Goal: Download file/media

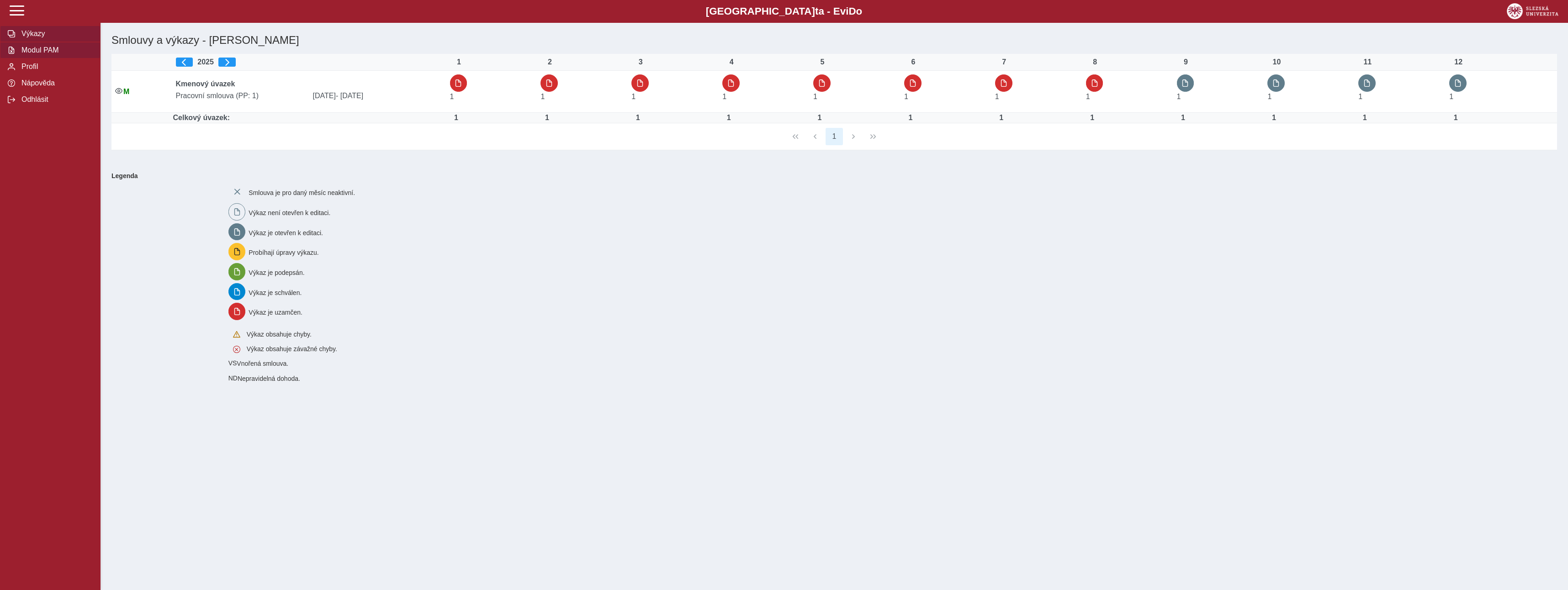
click at [31, 52] on span "Modul PAM" at bounding box center [56, 50] width 74 height 9
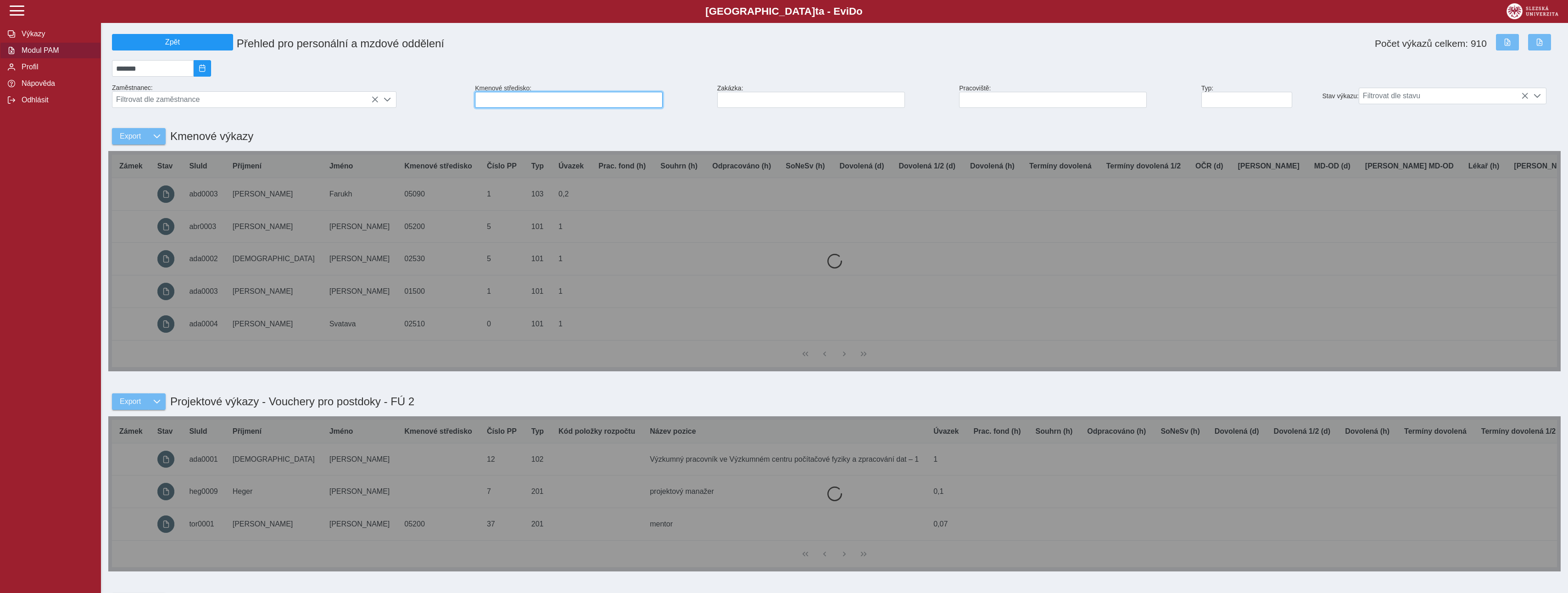
click at [547, 103] on input at bounding box center [569, 100] width 188 height 16
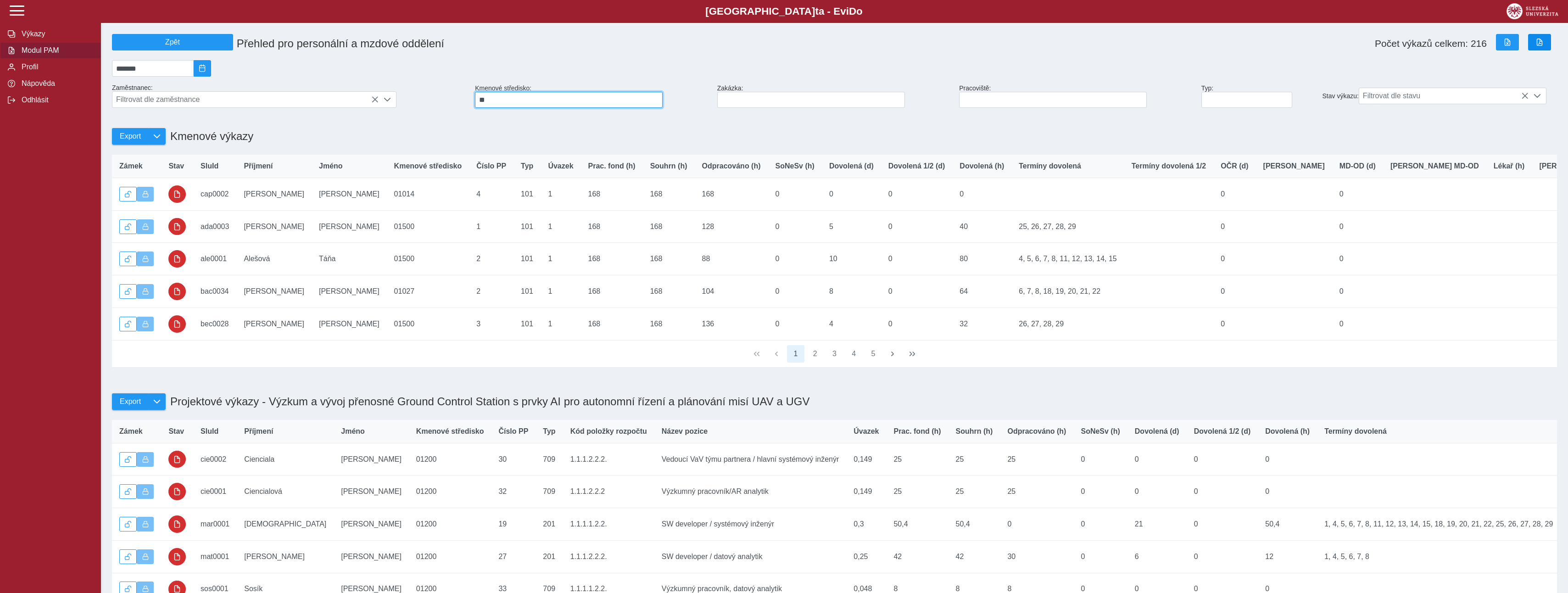
type input "**"
click at [1542, 45] on span "button" at bounding box center [1539, 42] width 7 height 7
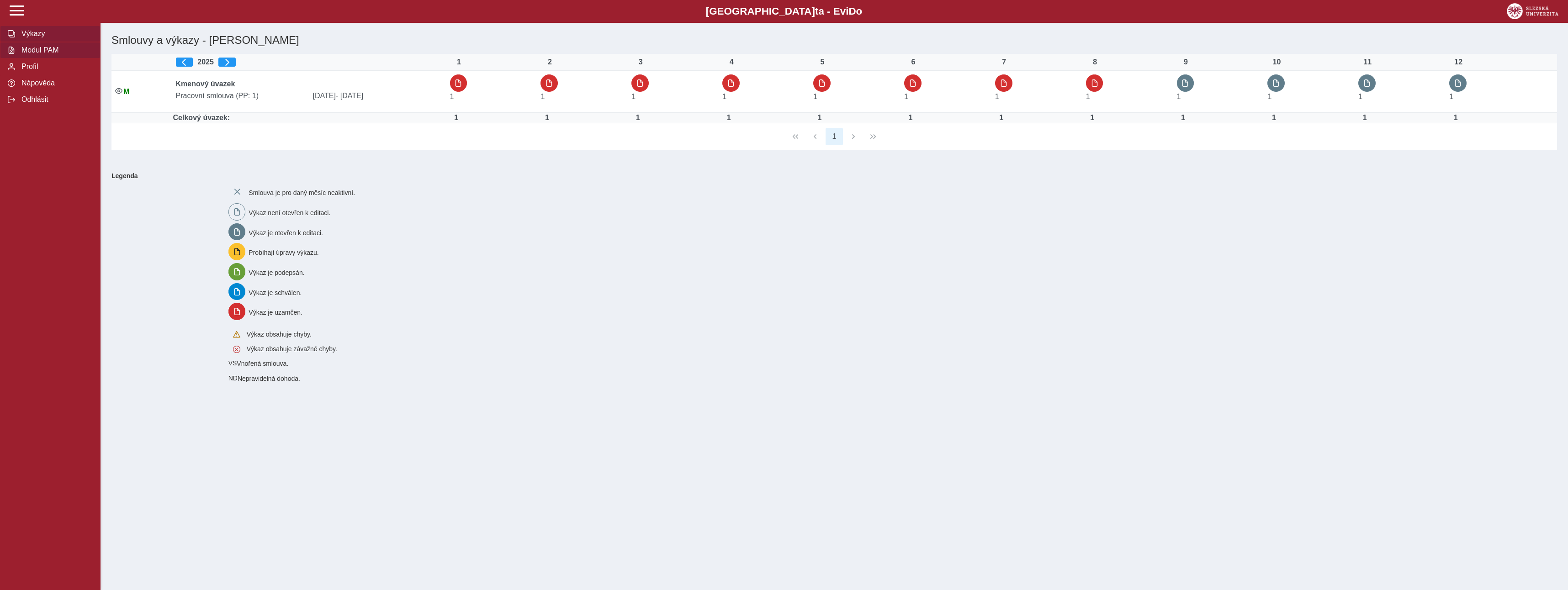
click at [43, 50] on span "Modul PAM" at bounding box center [56, 50] width 74 height 9
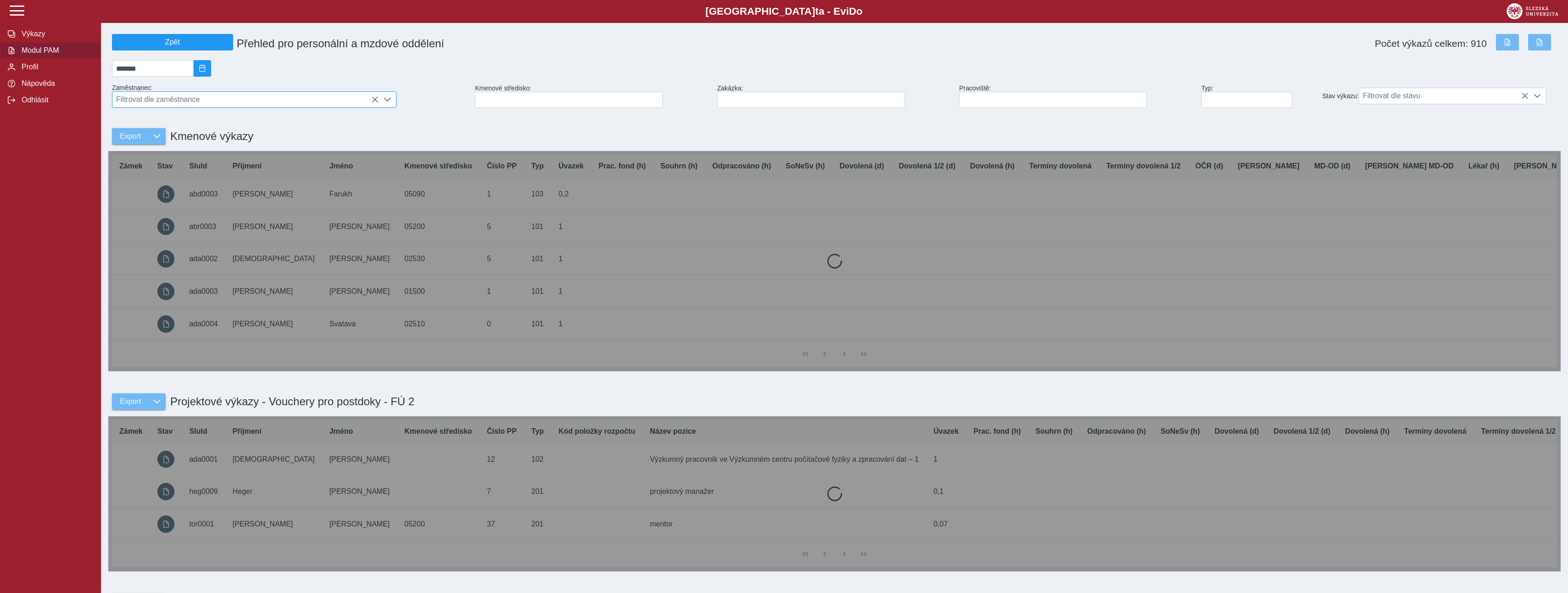
click at [155, 103] on span "Filtrovat dle zaměstnance" at bounding box center [245, 100] width 266 height 16
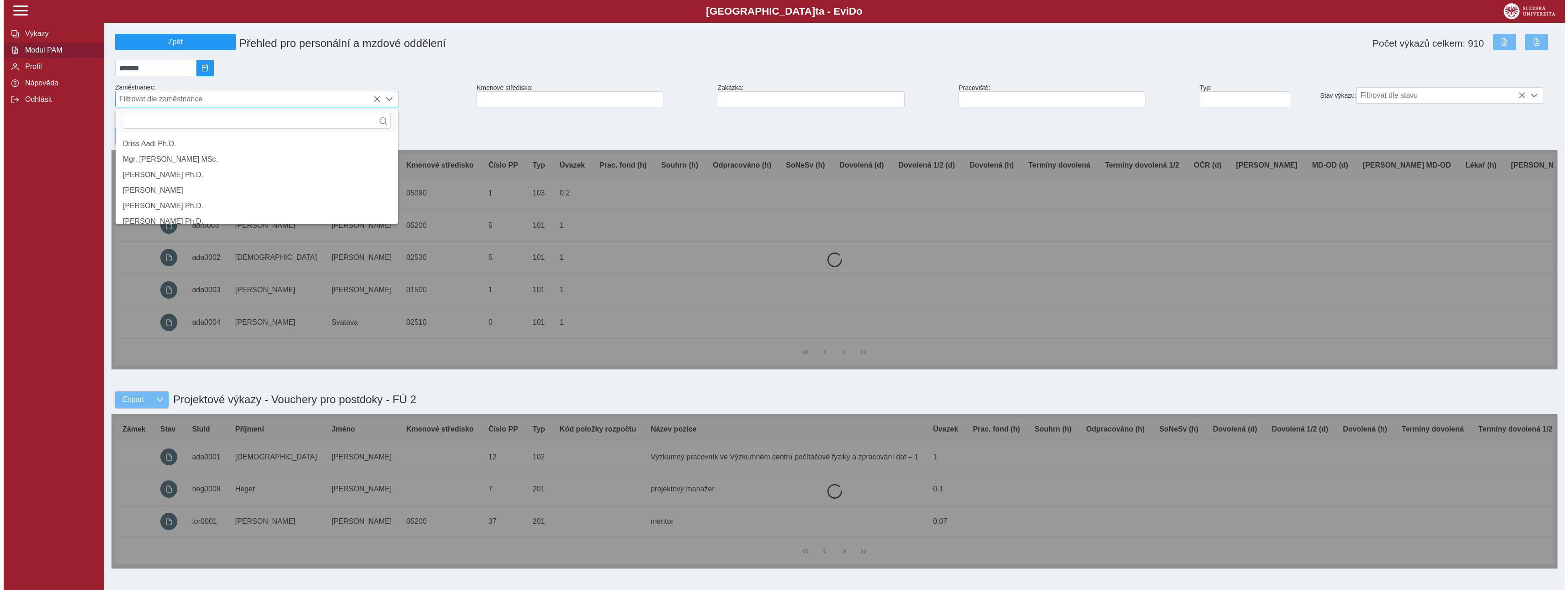
scroll to position [6, 41]
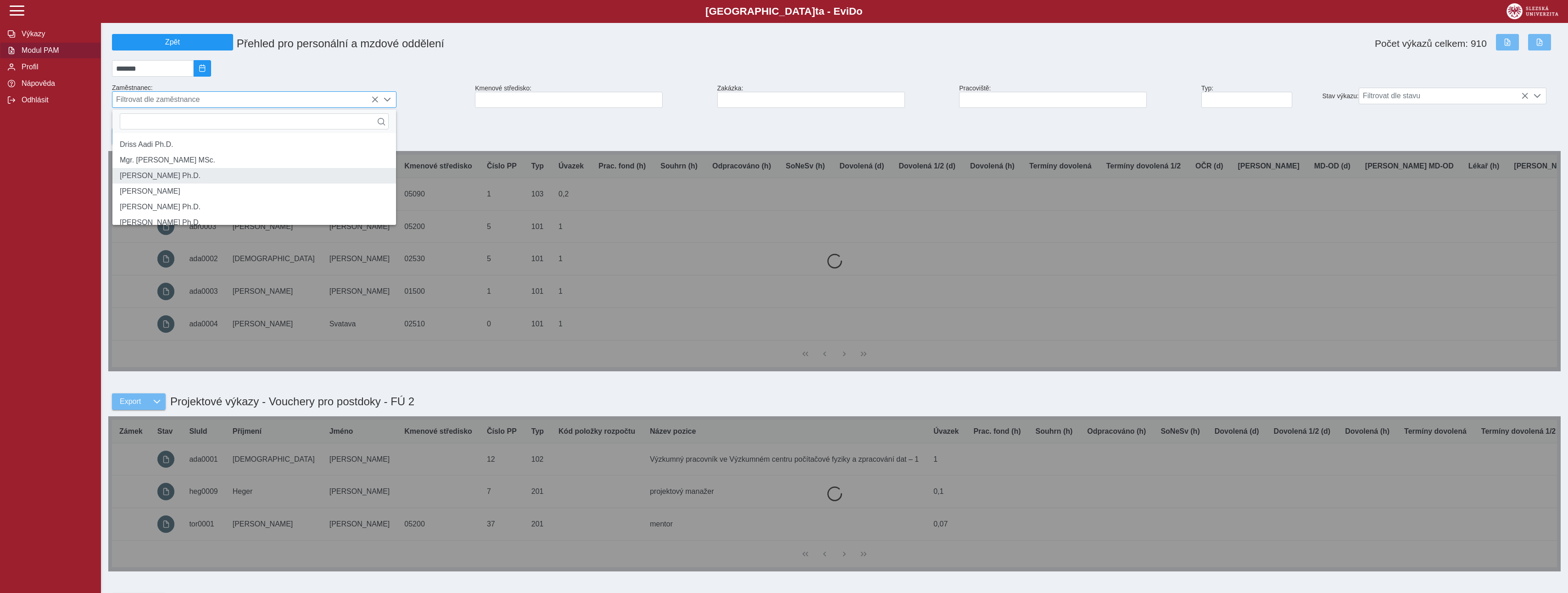
click at [173, 183] on li "[PERSON_NAME] Ph.D." at bounding box center [254, 176] width 284 height 16
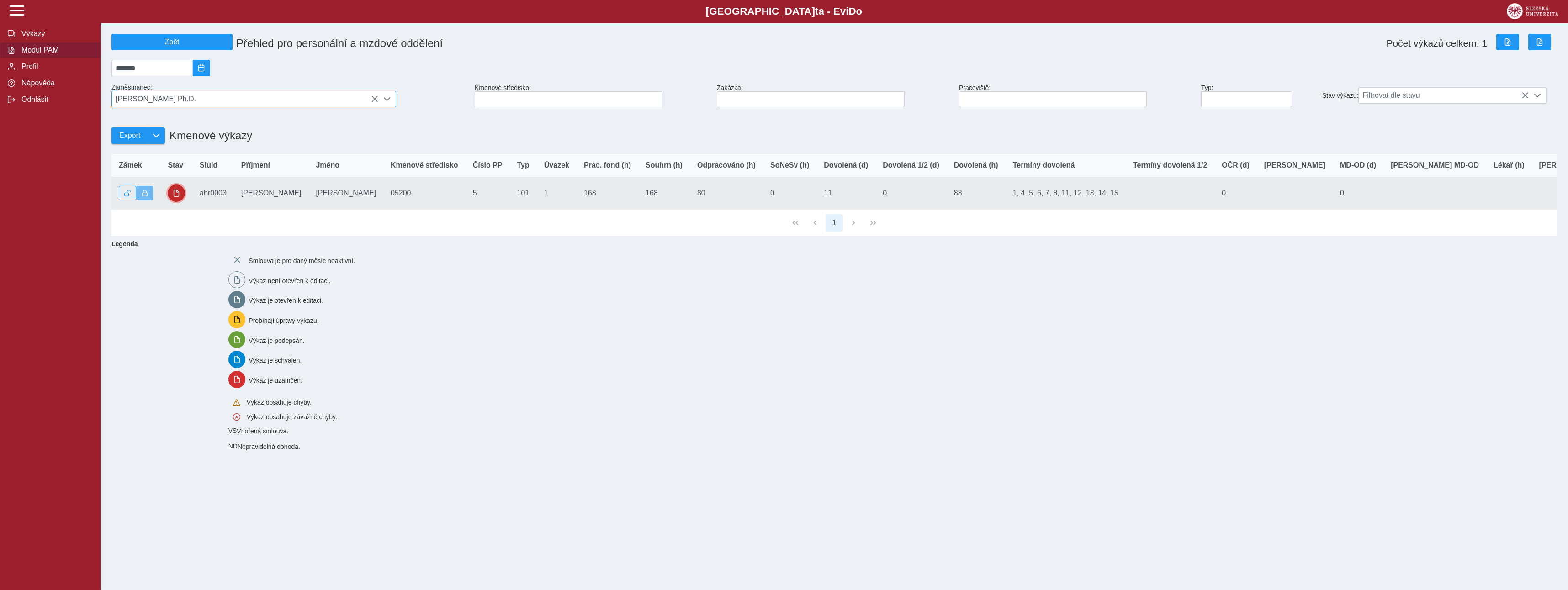
click at [174, 197] on span "button" at bounding box center [177, 193] width 7 height 7
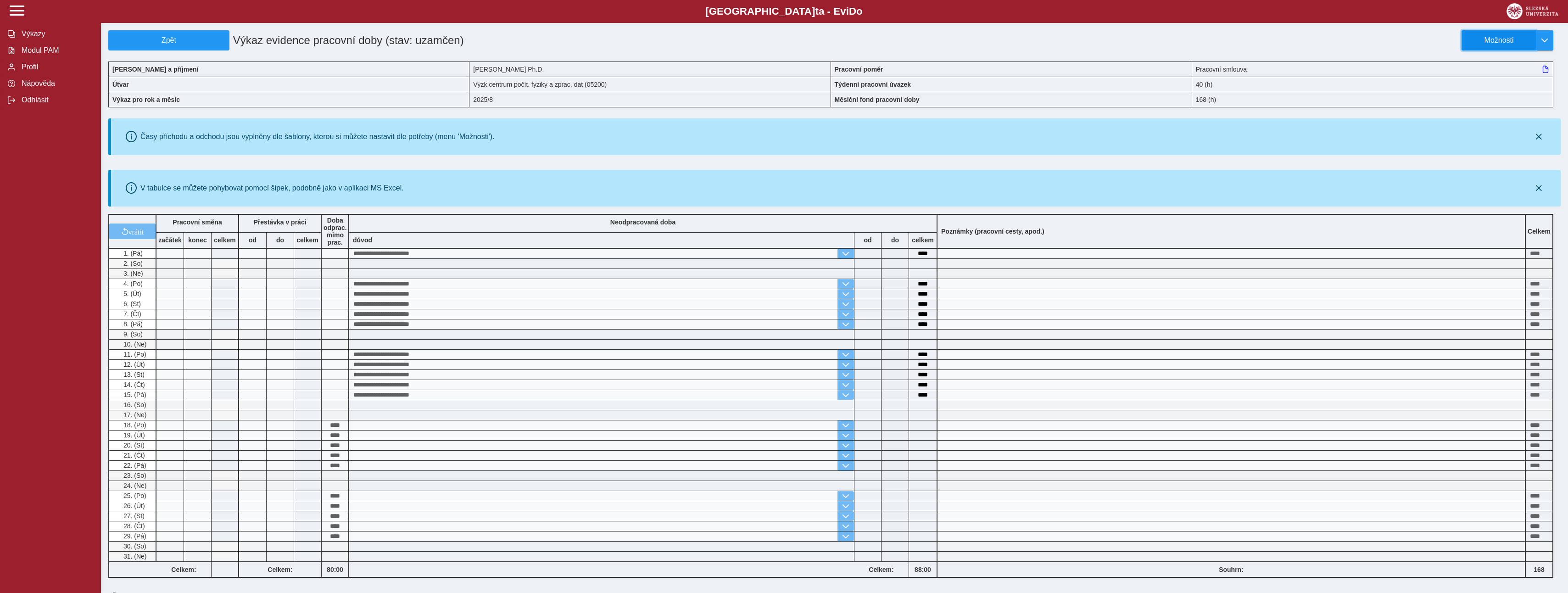
click at [1495, 43] on span "Možnosti" at bounding box center [1498, 40] width 59 height 9
click at [1481, 77] on span "Stáhnout PDF" at bounding box center [1503, 80] width 46 height 7
click at [39, 50] on span "Modul PAM" at bounding box center [56, 51] width 75 height 9
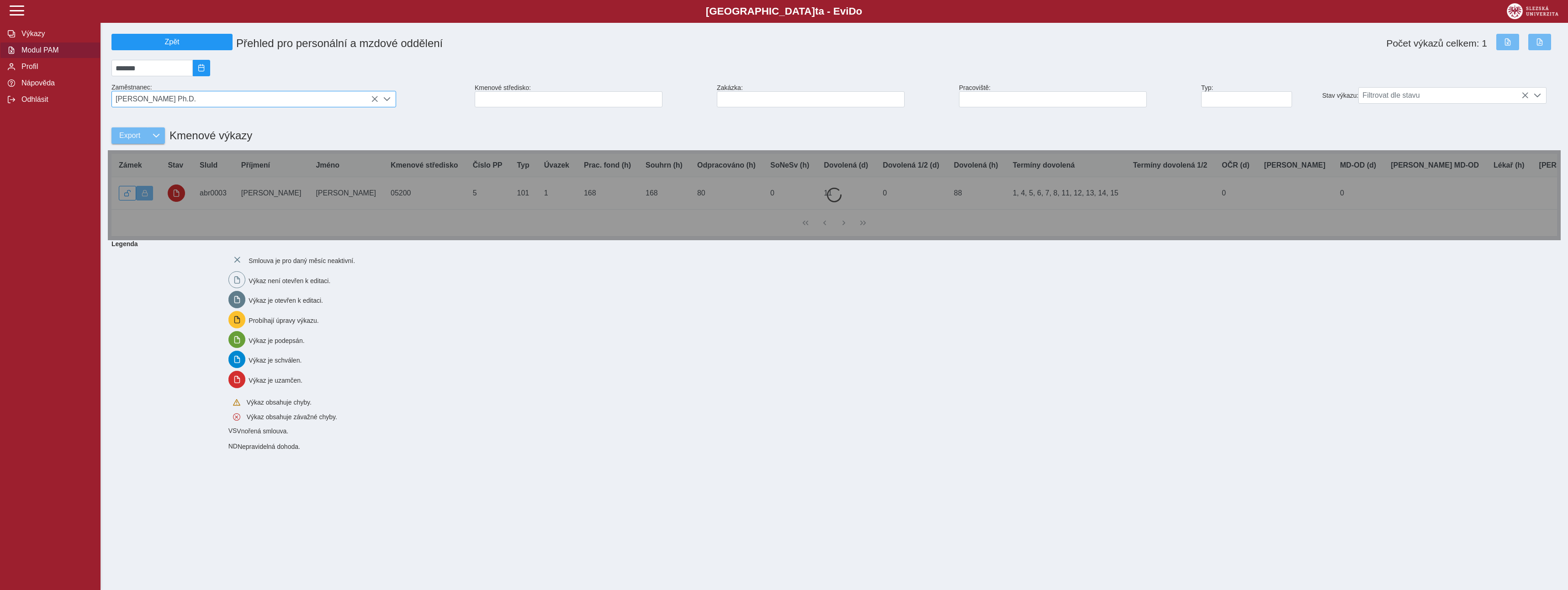
click at [214, 101] on span "[PERSON_NAME] Ph.D." at bounding box center [245, 99] width 267 height 16
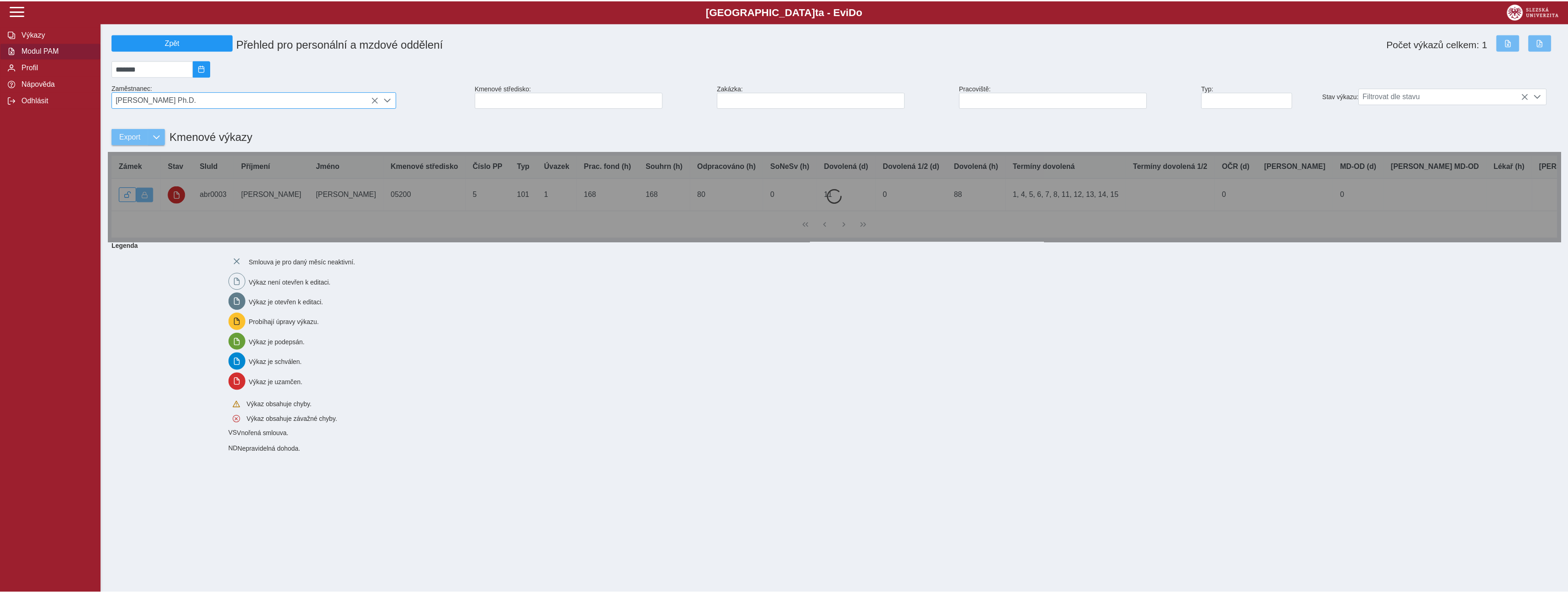
scroll to position [6, 41]
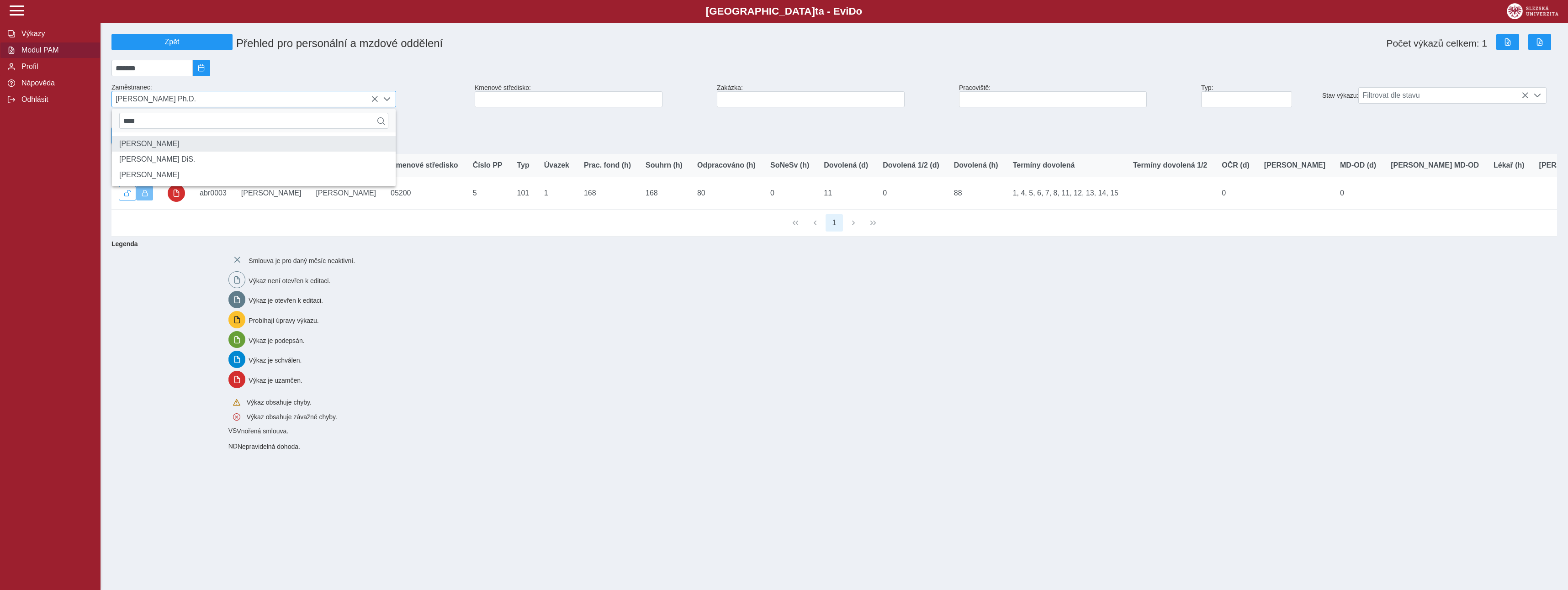
type input "****"
click at [160, 151] on li "[PERSON_NAME]" at bounding box center [254, 144] width 284 height 16
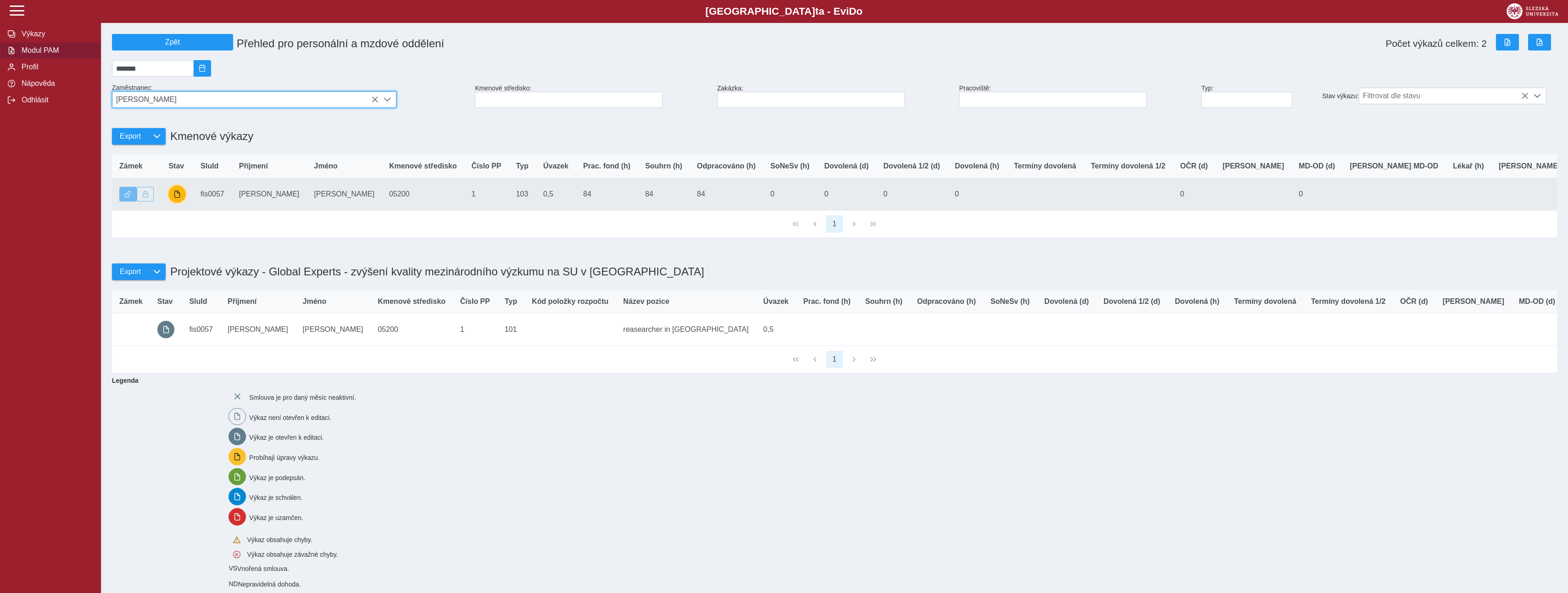
click at [177, 203] on button "button" at bounding box center [177, 194] width 18 height 18
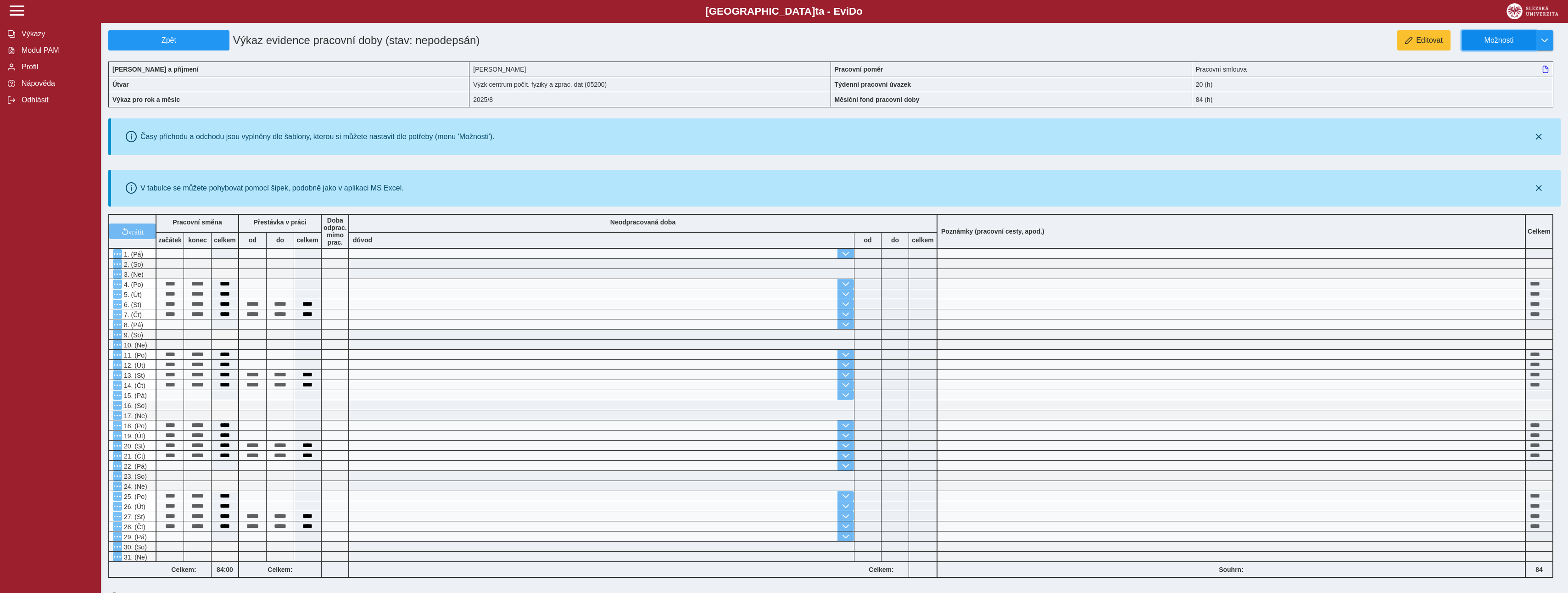
click at [1500, 36] on span "Možnosti" at bounding box center [1498, 40] width 59 height 9
click at [1482, 79] on span "Stáhnout PDF" at bounding box center [1503, 80] width 46 height 7
click at [53, 53] on span "Modul PAM" at bounding box center [56, 51] width 75 height 9
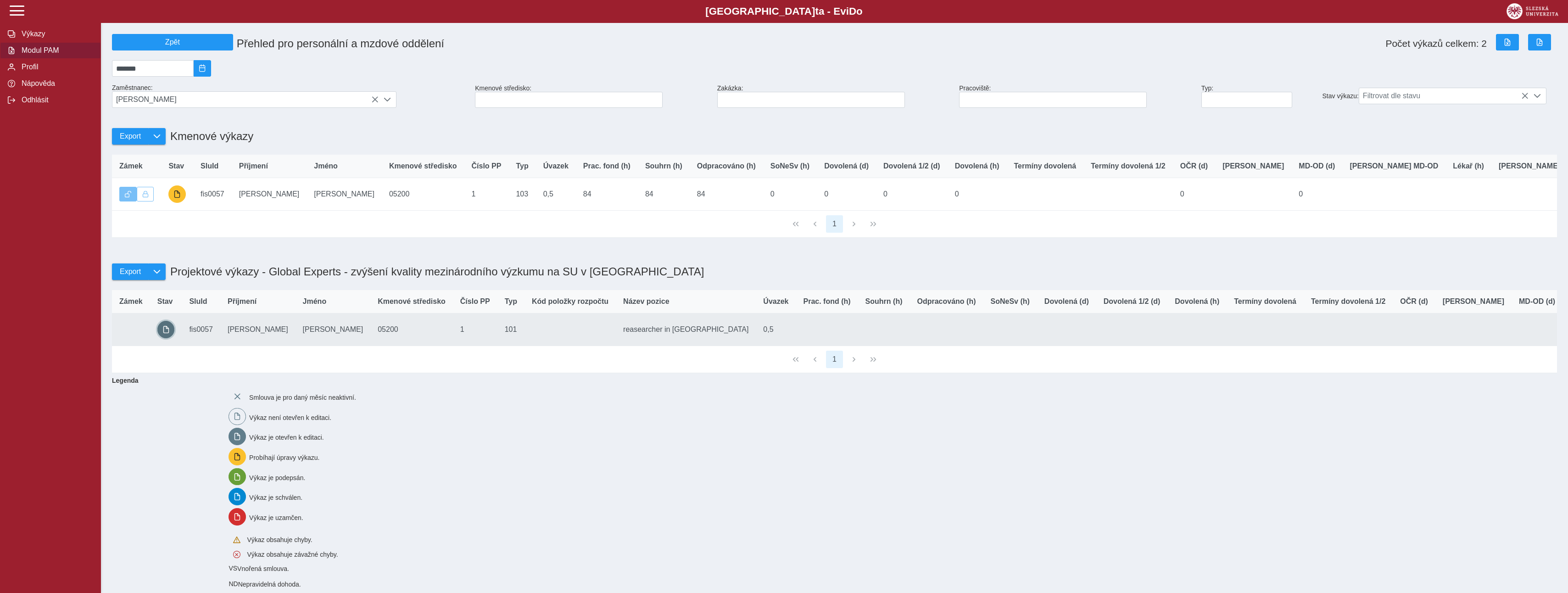
click at [163, 333] on span "button" at bounding box center [166, 330] width 7 height 7
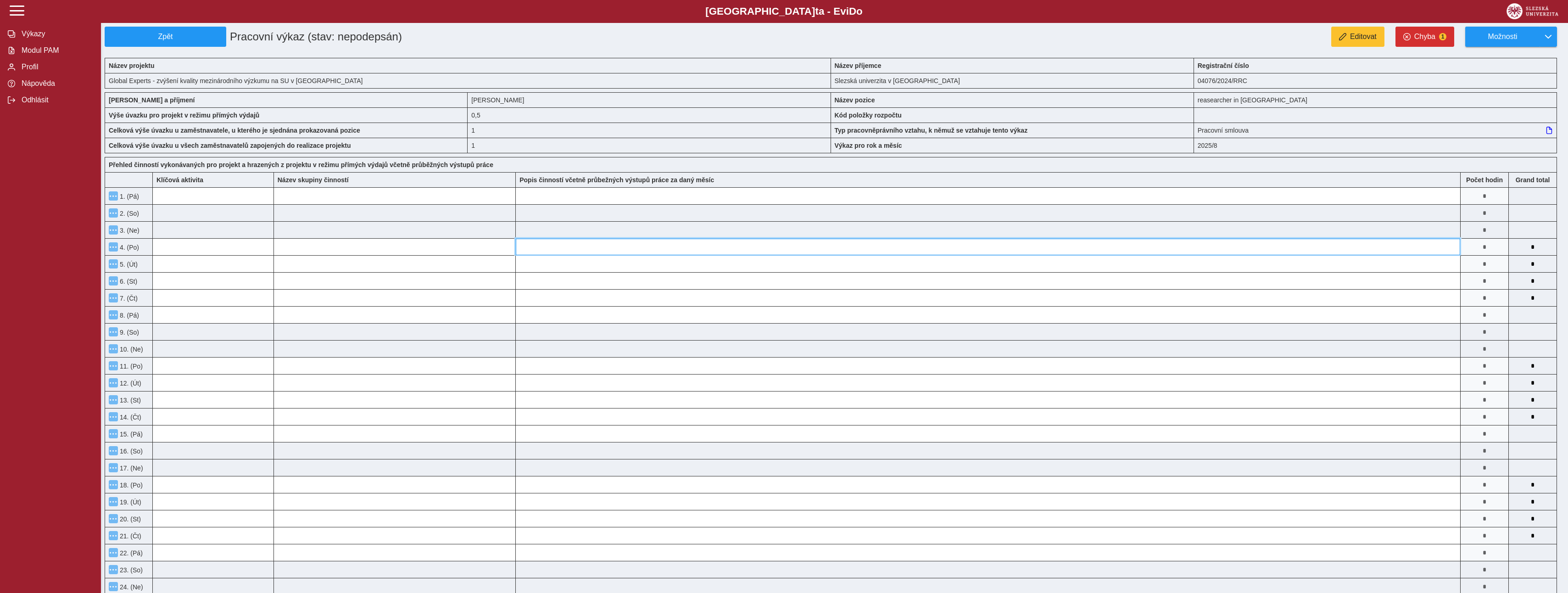
click at [838, 248] on input at bounding box center [988, 246] width 944 height 17
click at [56, 53] on span "Modul PAM" at bounding box center [56, 51] width 75 height 9
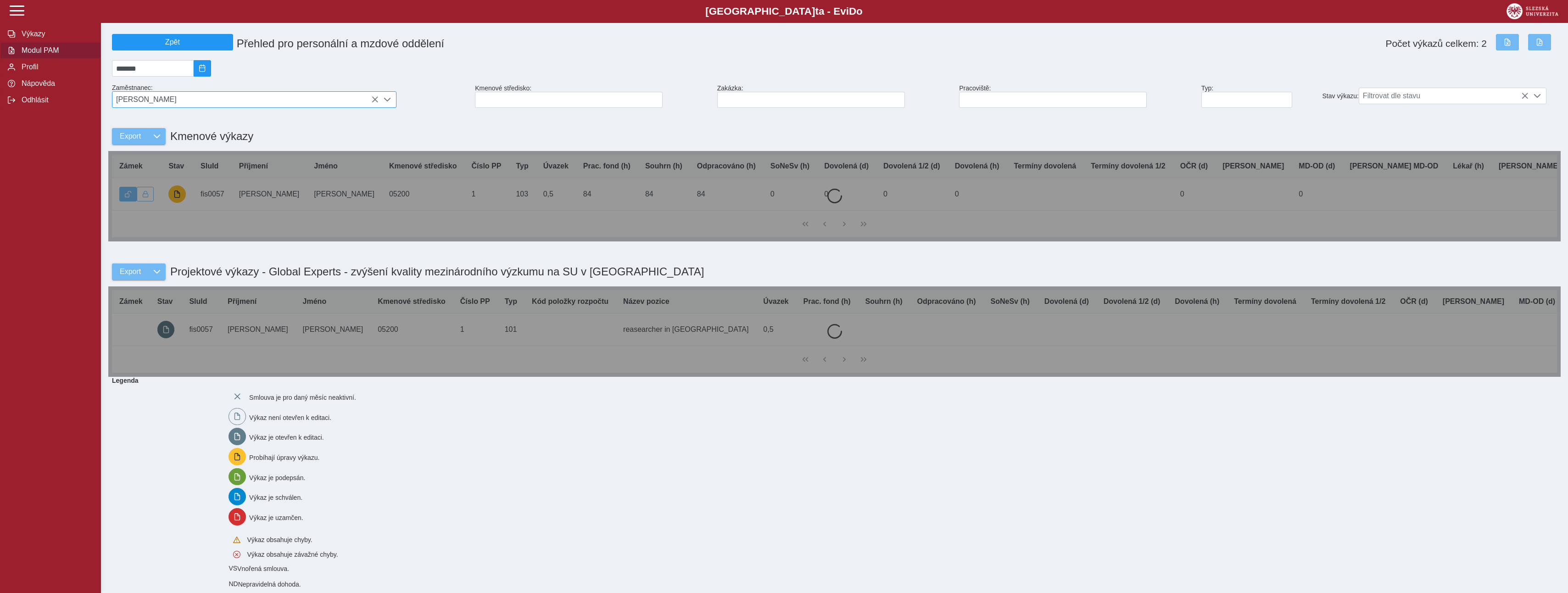
click at [166, 101] on span "[PERSON_NAME]" at bounding box center [245, 100] width 266 height 16
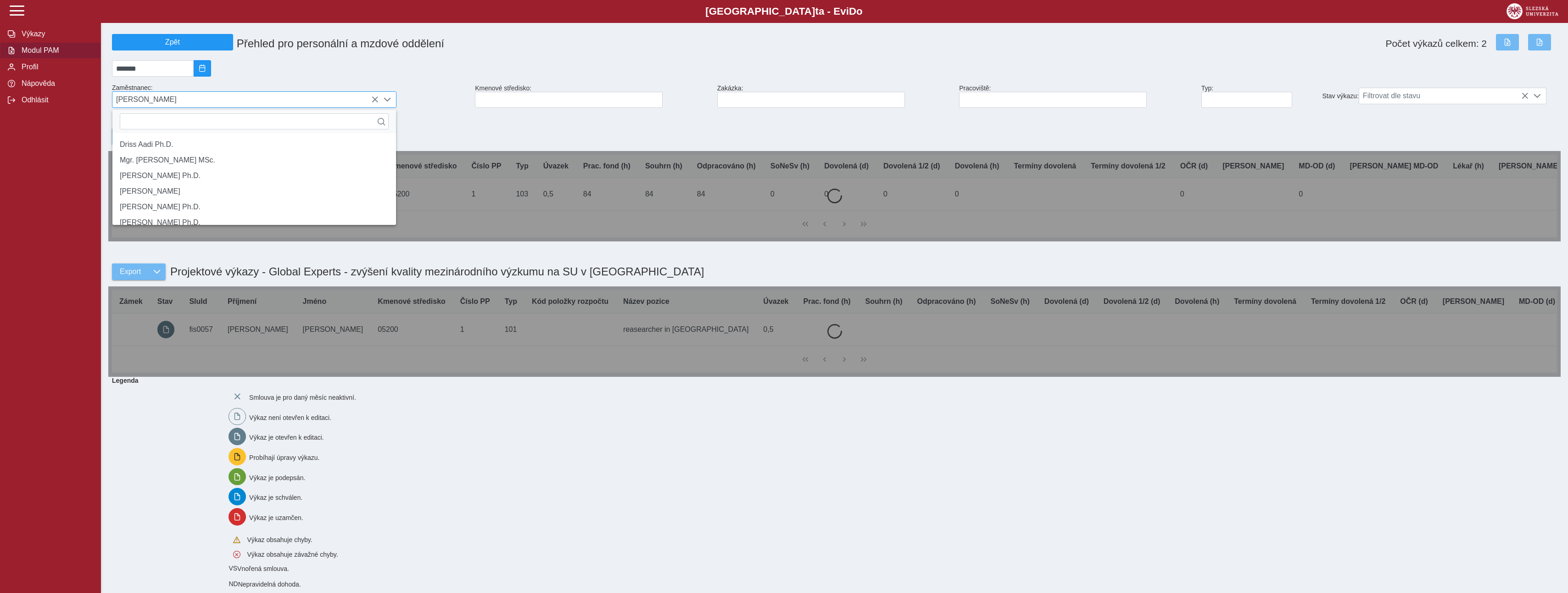
click at [166, 101] on span "[PERSON_NAME]" at bounding box center [245, 100] width 266 height 16
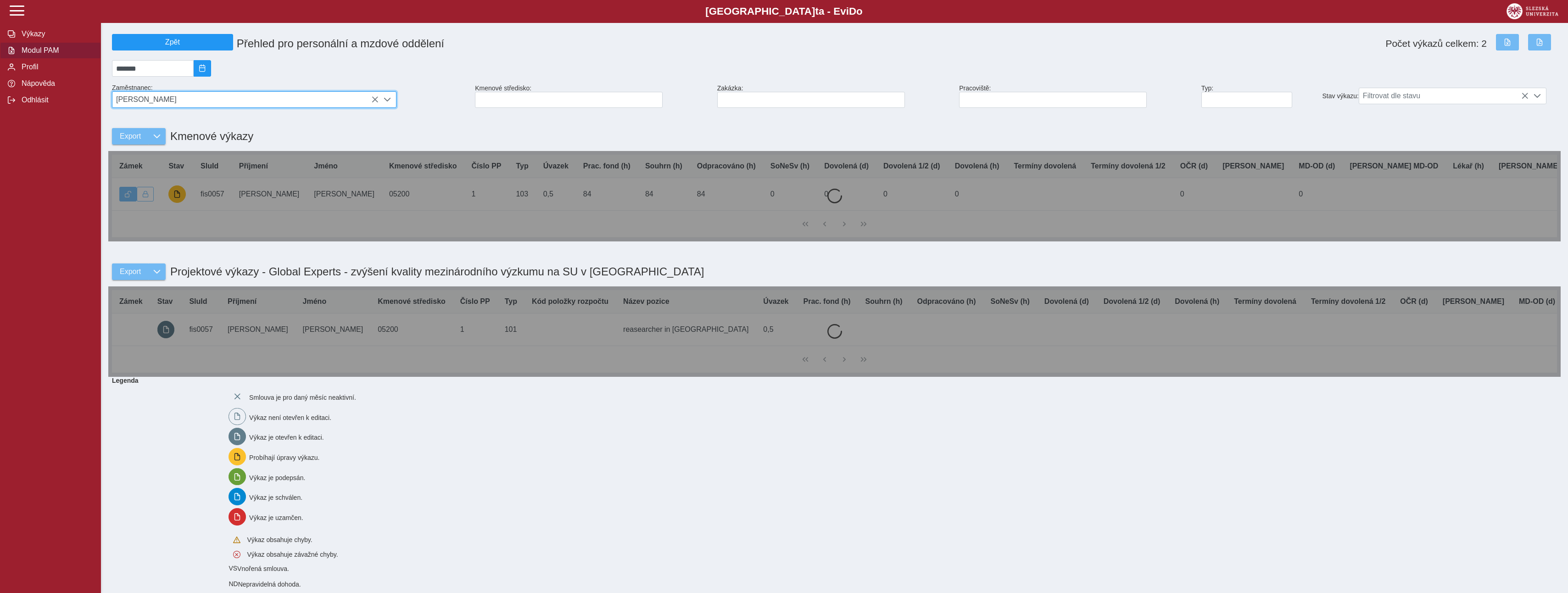
scroll to position [6, 41]
click at [166, 101] on span "[PERSON_NAME]" at bounding box center [245, 100] width 266 height 16
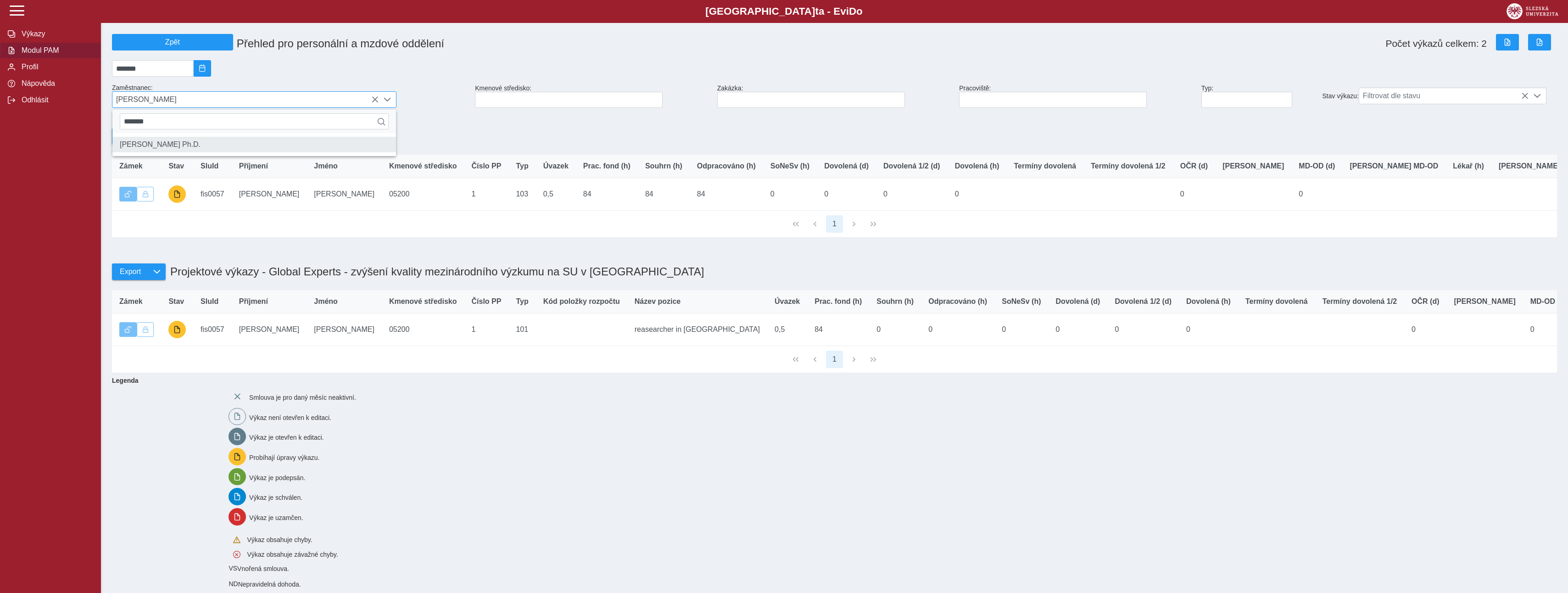
type input "*******"
click at [185, 152] on li "[PERSON_NAME] Ph.D." at bounding box center [254, 145] width 284 height 16
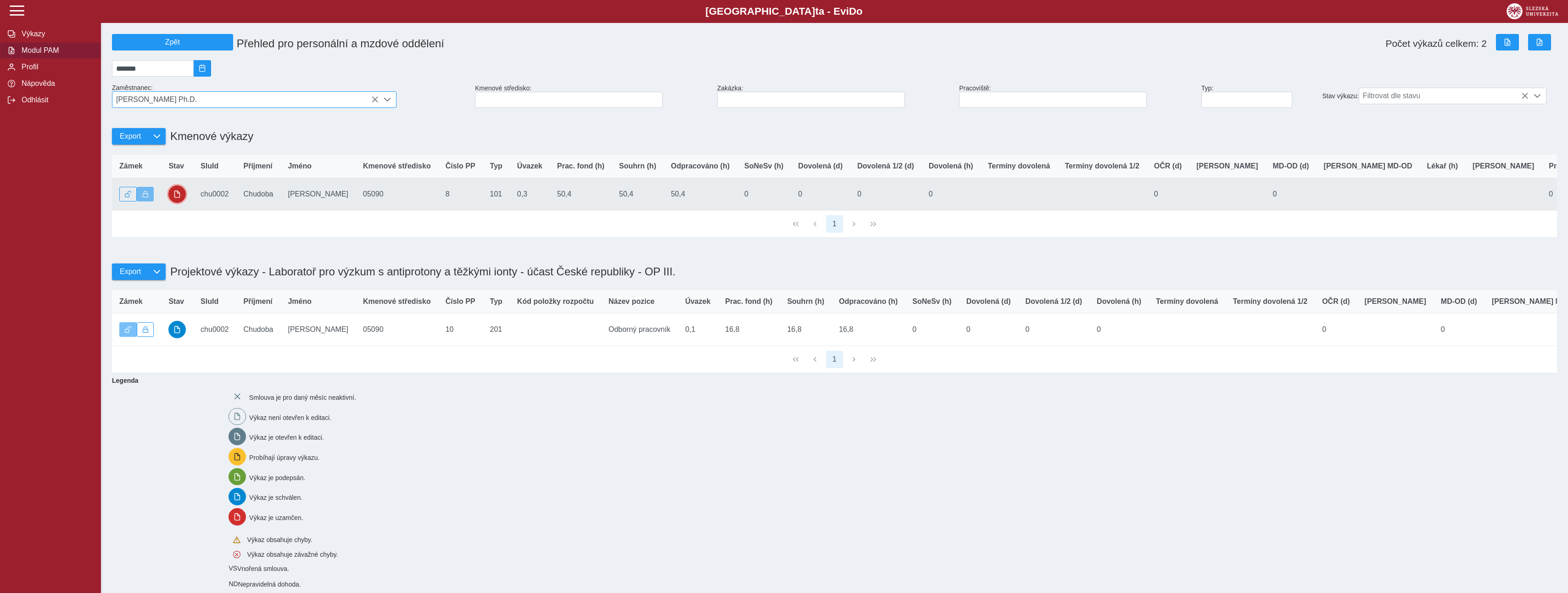
click at [179, 198] on span "button" at bounding box center [177, 194] width 7 height 7
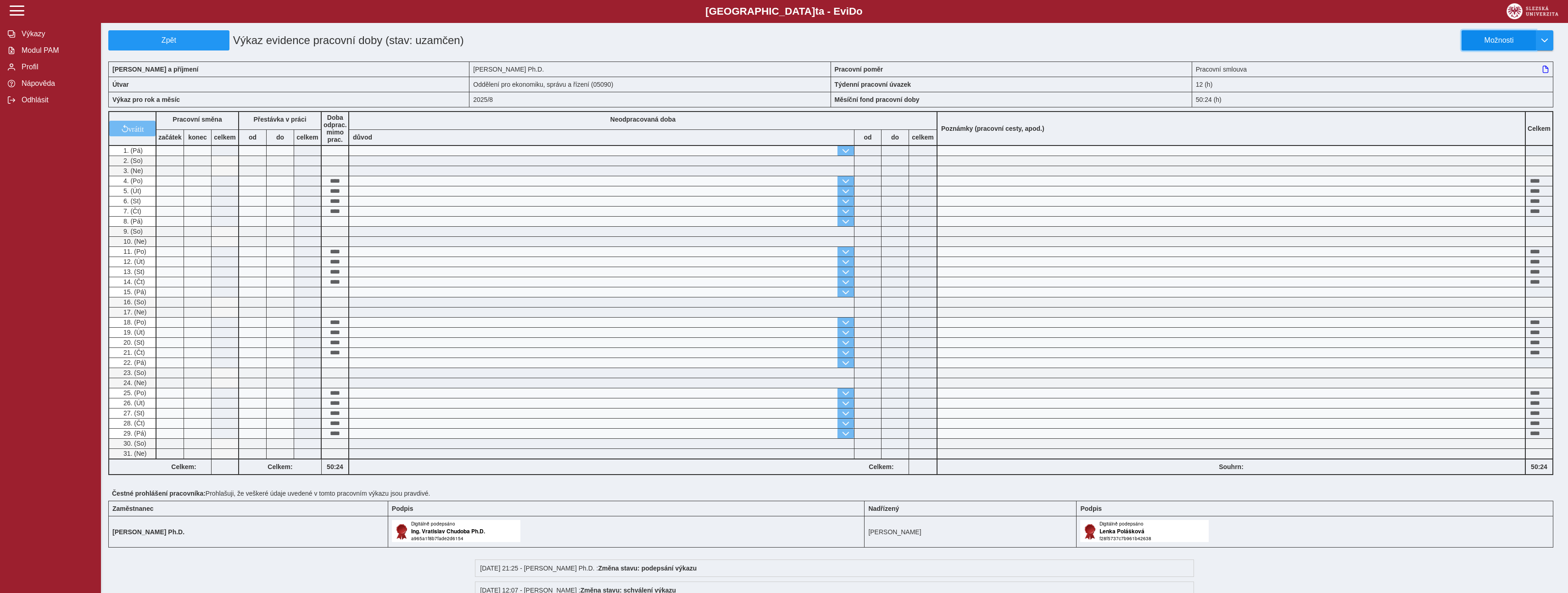
click at [1498, 42] on span "Možnosti" at bounding box center [1498, 40] width 59 height 9
click at [1488, 81] on span "Stáhnout PDF" at bounding box center [1503, 80] width 46 height 7
click at [39, 54] on span "Modul PAM" at bounding box center [56, 51] width 75 height 9
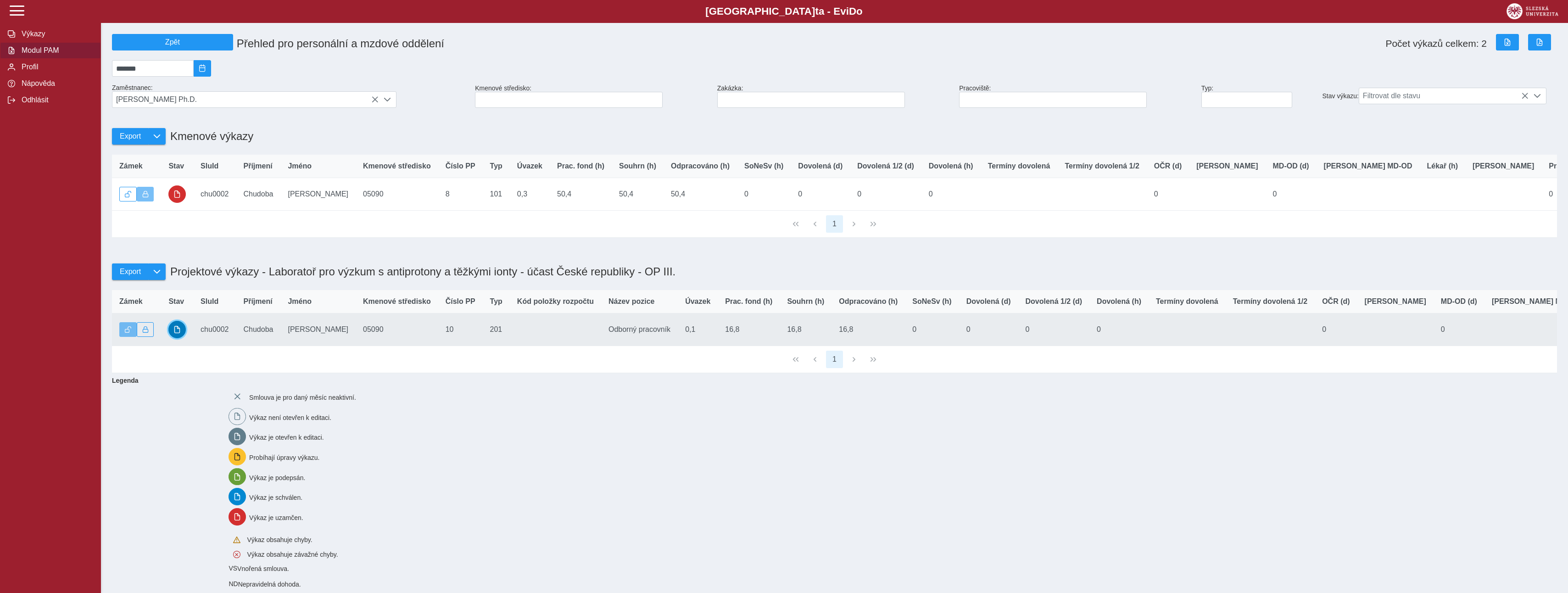
click at [175, 333] on span "button" at bounding box center [177, 330] width 7 height 7
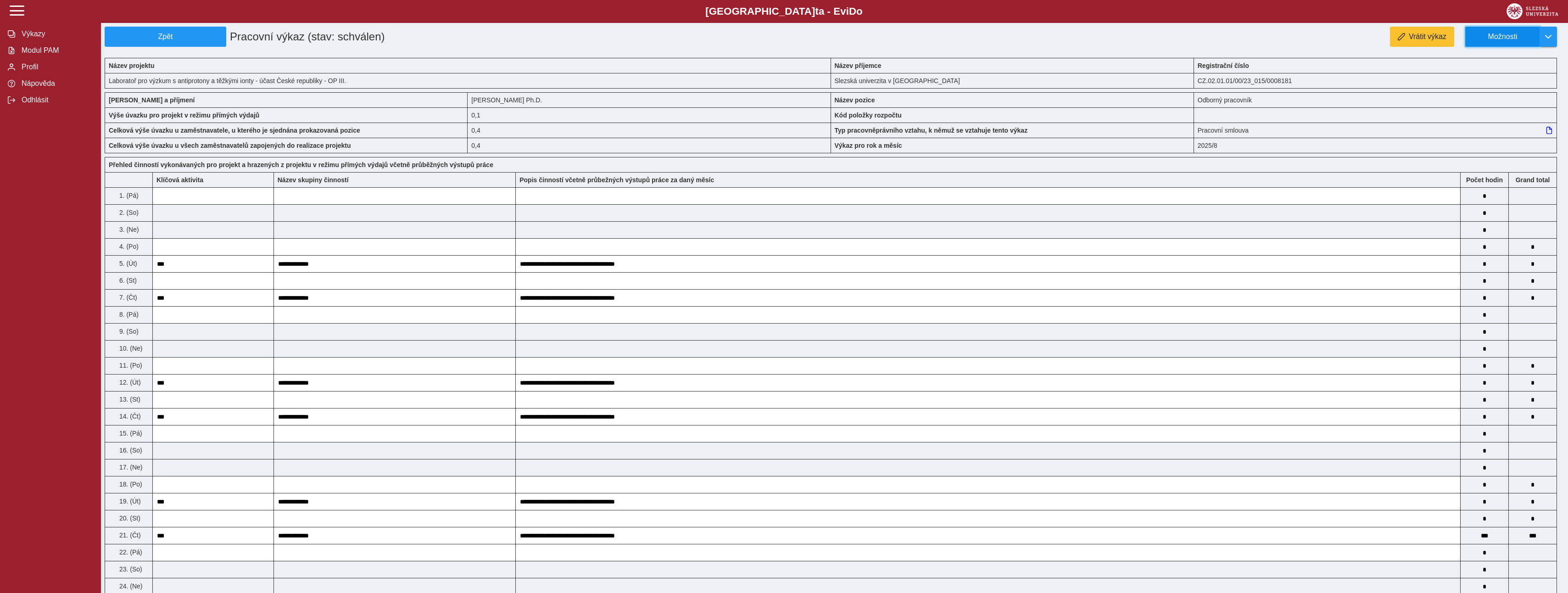
click at [1504, 37] on span "Možnosti" at bounding box center [1502, 37] width 59 height 9
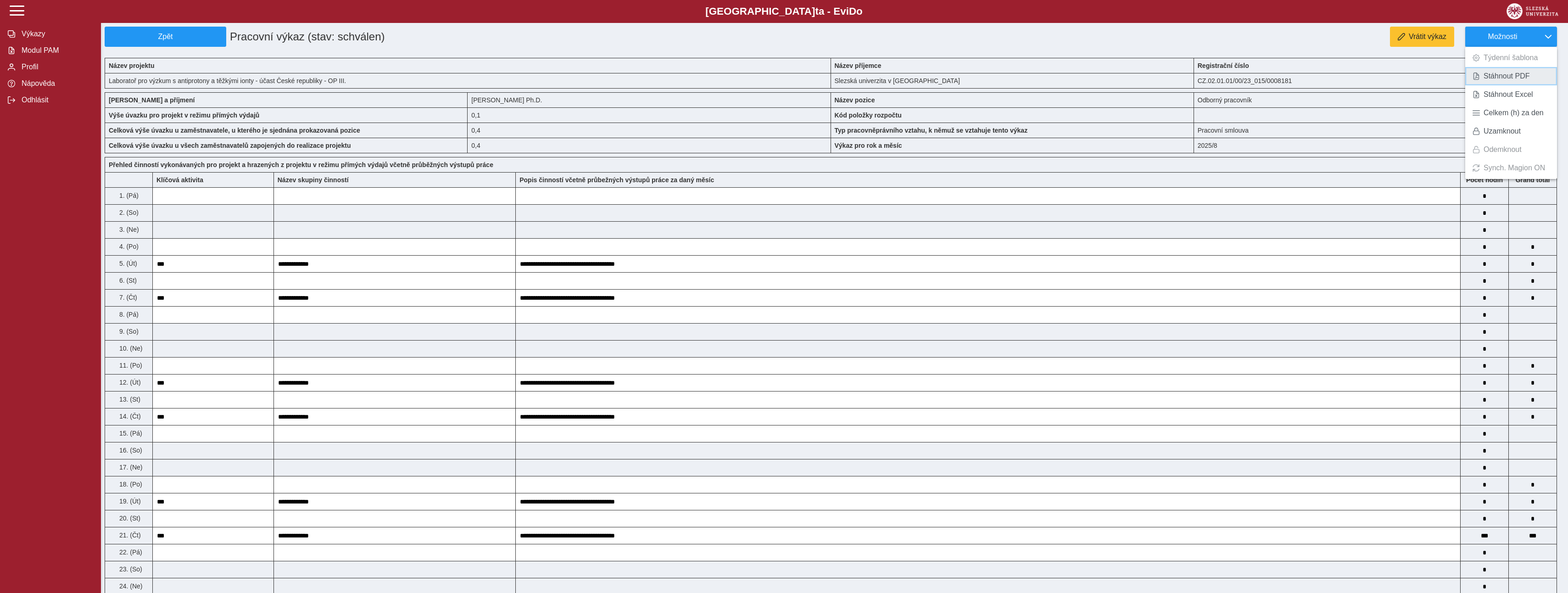
click at [1499, 78] on span "Stáhnout PDF" at bounding box center [1507, 76] width 46 height 7
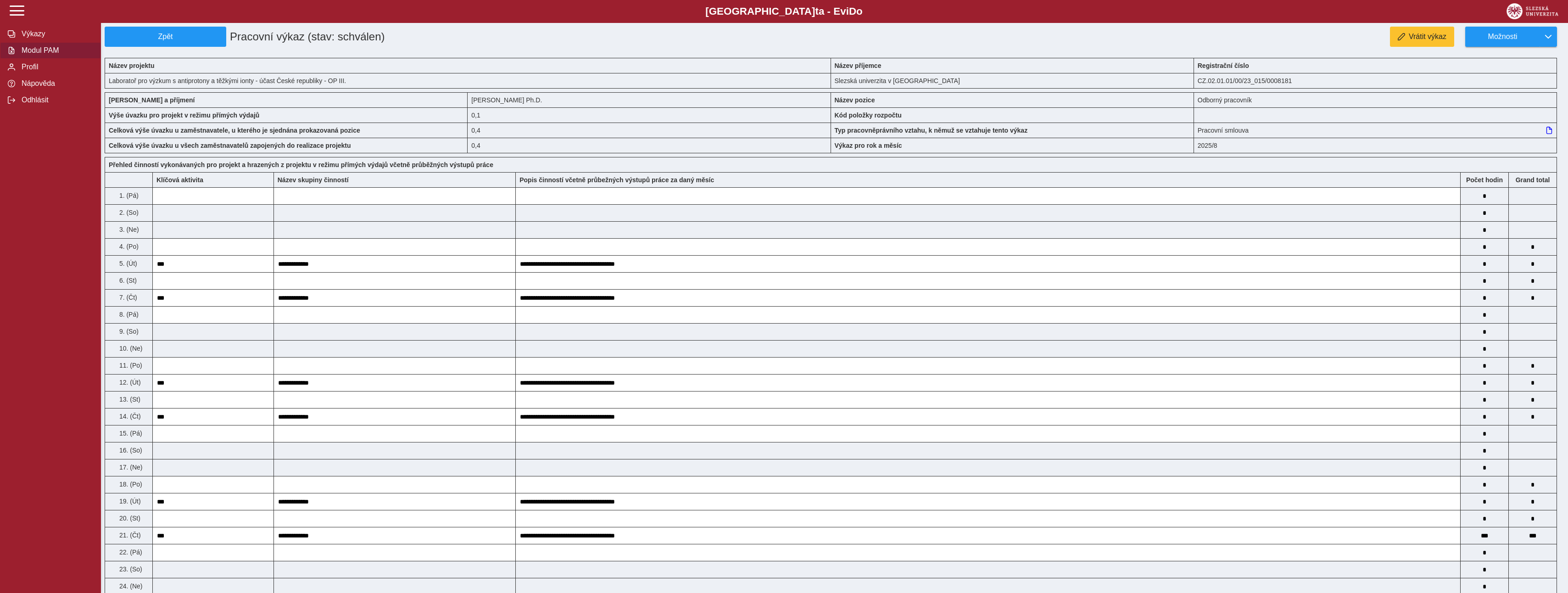
click at [40, 51] on span "Modul PAM" at bounding box center [56, 51] width 75 height 9
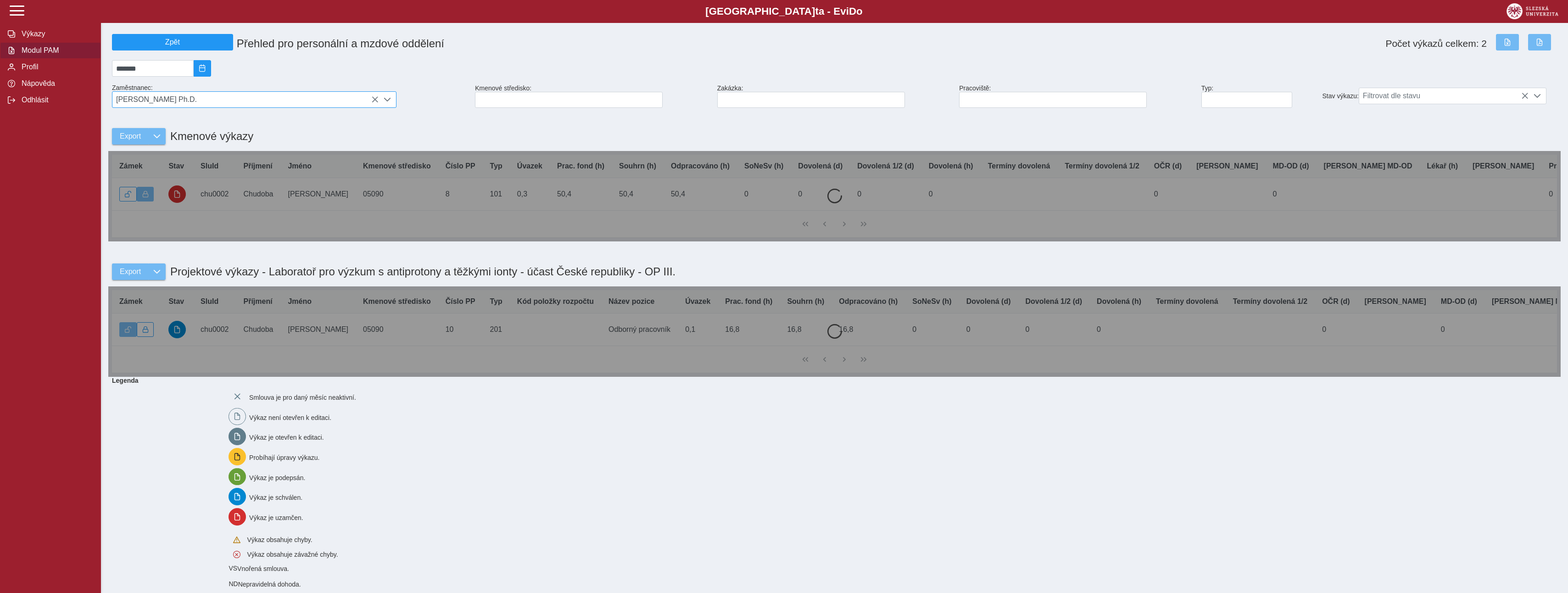
click at [192, 106] on span "[PERSON_NAME] Ph.D." at bounding box center [245, 100] width 266 height 16
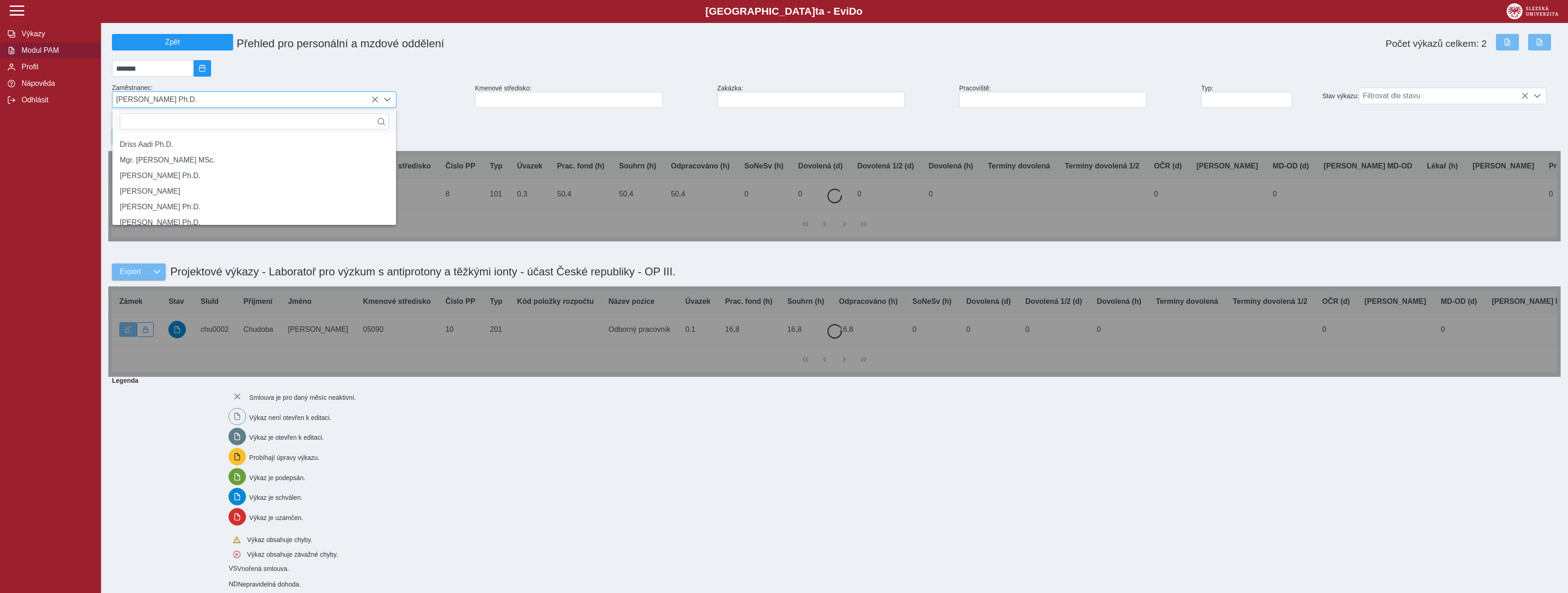
scroll to position [6, 41]
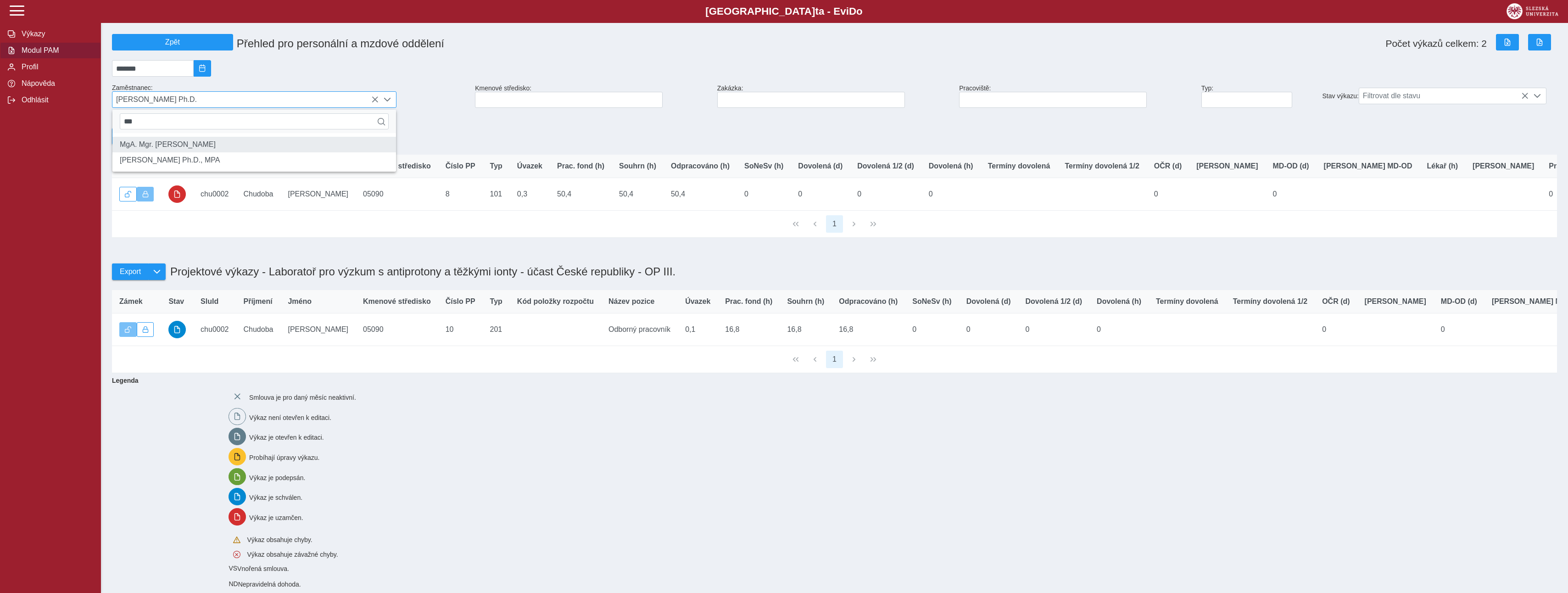
type input "***"
click at [179, 152] on li "MgA. Mgr. [PERSON_NAME]" at bounding box center [254, 145] width 284 height 16
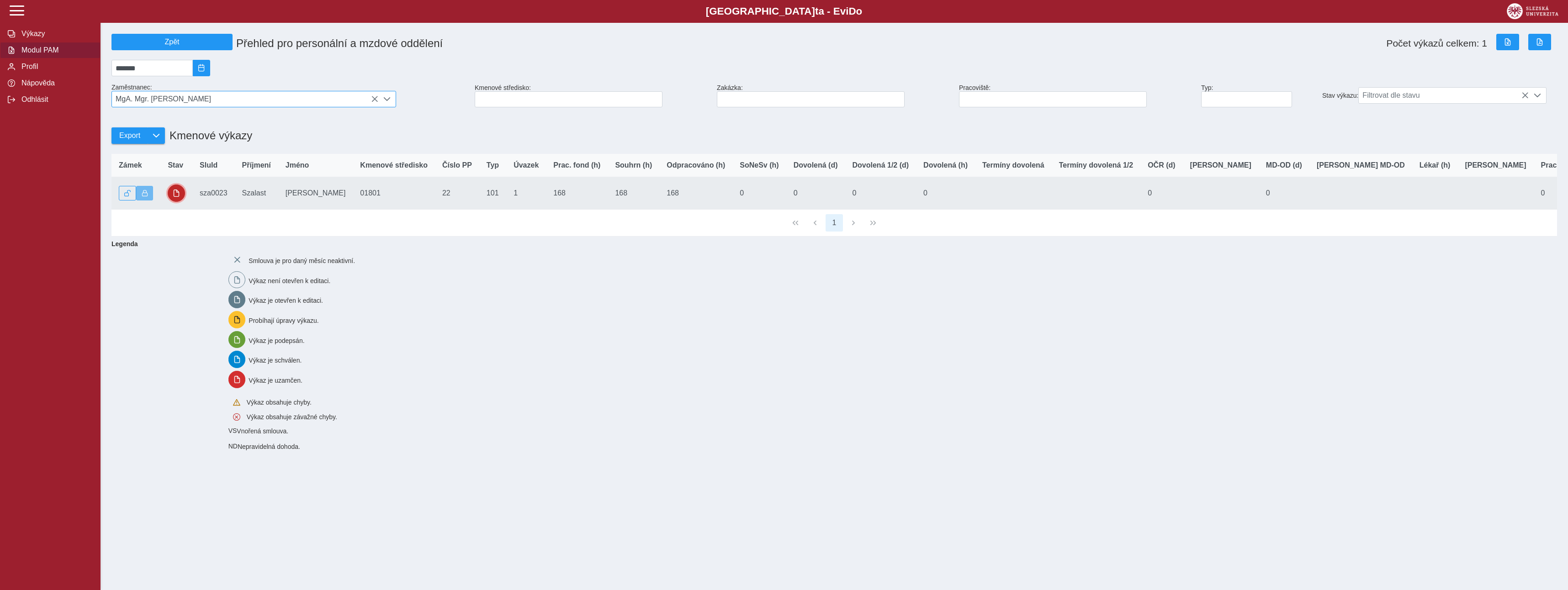
click at [173, 197] on span "button" at bounding box center [177, 193] width 7 height 7
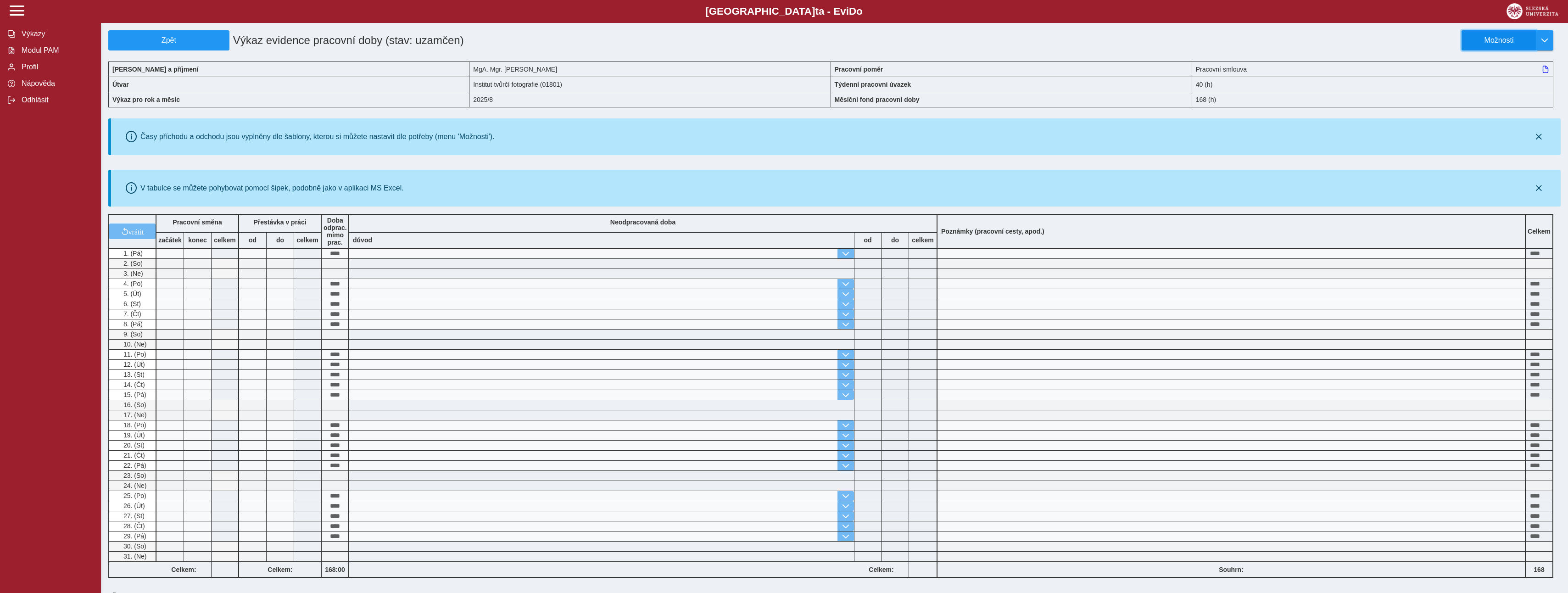
click at [1506, 45] on button "Možnosti" at bounding box center [1499, 40] width 75 height 20
click at [1489, 80] on span "Stáhnout PDF" at bounding box center [1503, 80] width 46 height 7
